Goal: Use online tool/utility: Utilize a website feature to perform a specific function

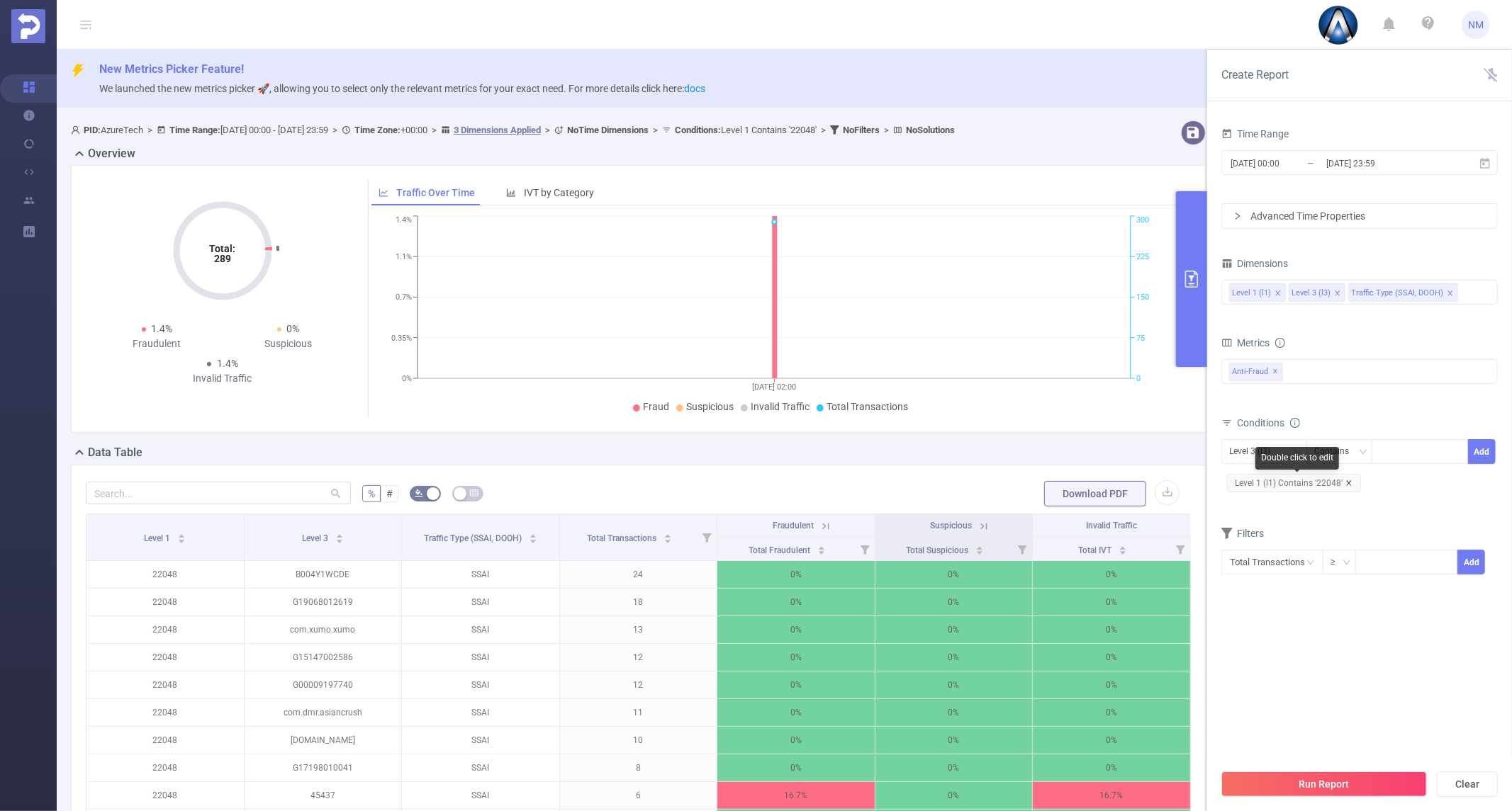
click at [1347, 483] on icon "icon: close" at bounding box center [1349, 483] width 7 height 7
click at [1390, 462] on div at bounding box center [1420, 452] width 81 height 23
type input "22049"
click at [1380, 477] on li "22049" at bounding box center [1420, 480] width 97 height 23
click at [1271, 449] on div "Level 3 (l3)" at bounding box center [1255, 452] width 51 height 23
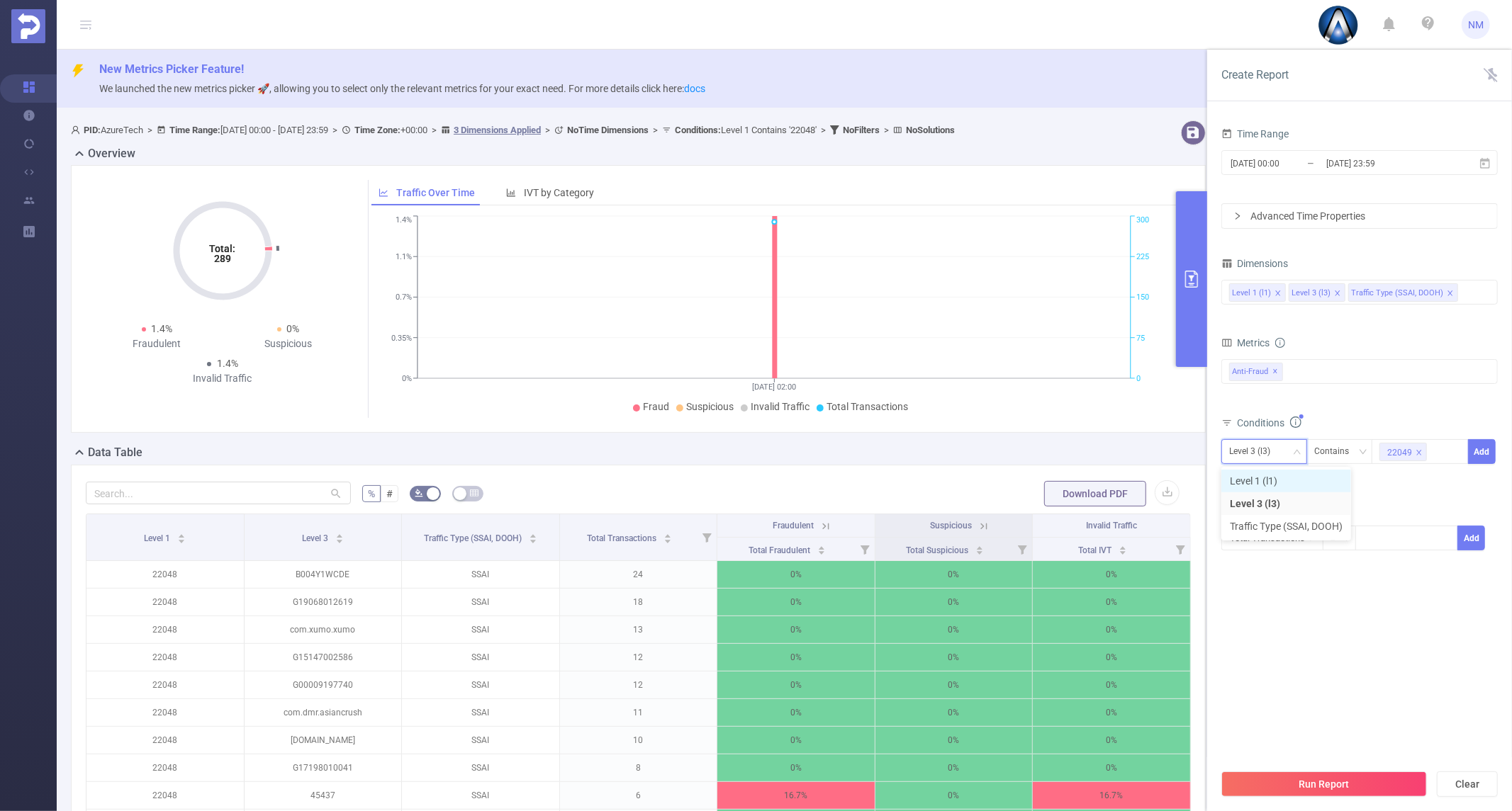
click at [1265, 478] on li "Level 1 (l1)" at bounding box center [1285, 480] width 129 height 23
click at [1486, 452] on button "Add" at bounding box center [1482, 452] width 28 height 25
click at [1345, 776] on button "Run Report" at bounding box center [1323, 784] width 206 height 26
